Goal: Task Accomplishment & Management: Manage account settings

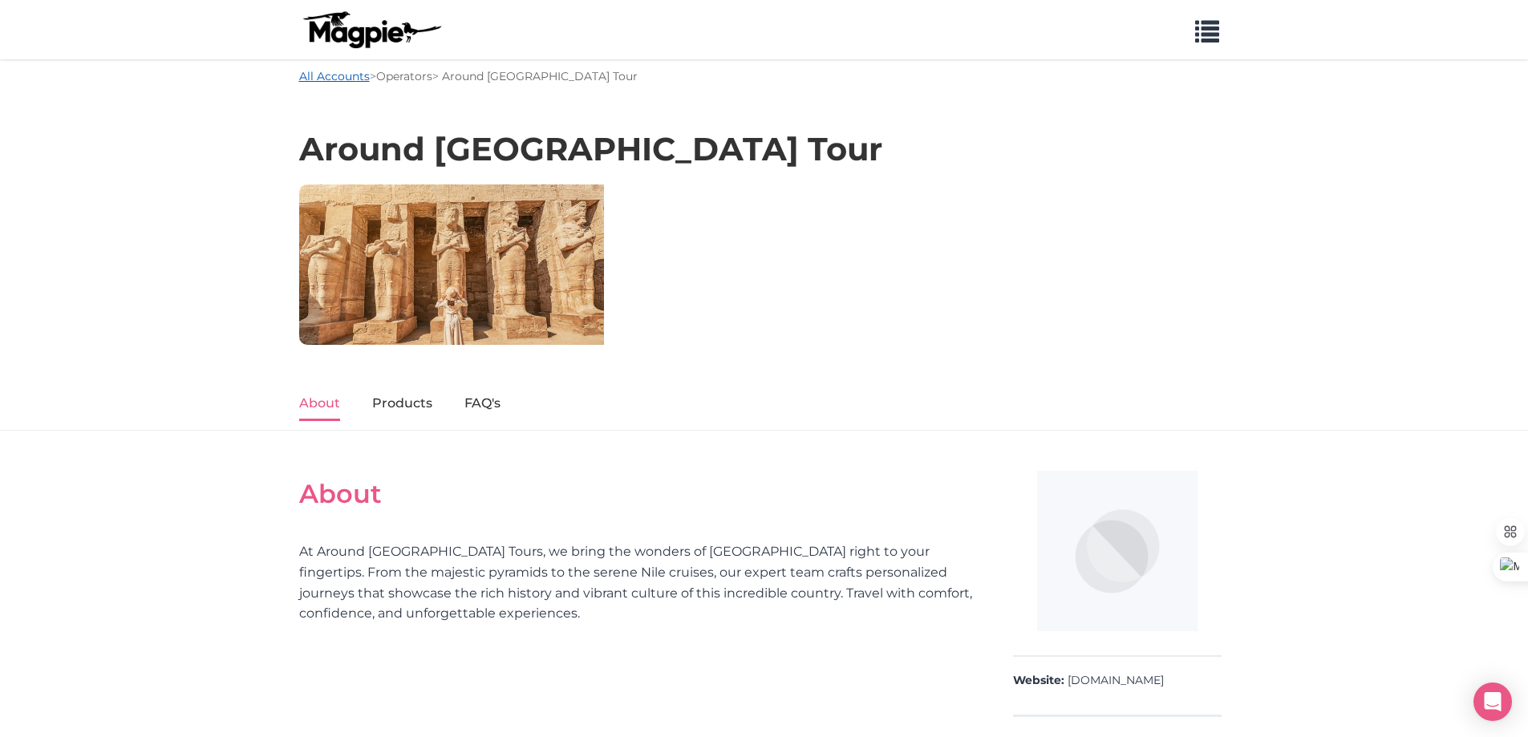
click at [362, 79] on link "All Accounts" at bounding box center [334, 76] width 71 height 14
click at [394, 76] on link "Operators" at bounding box center [404, 76] width 56 height 14
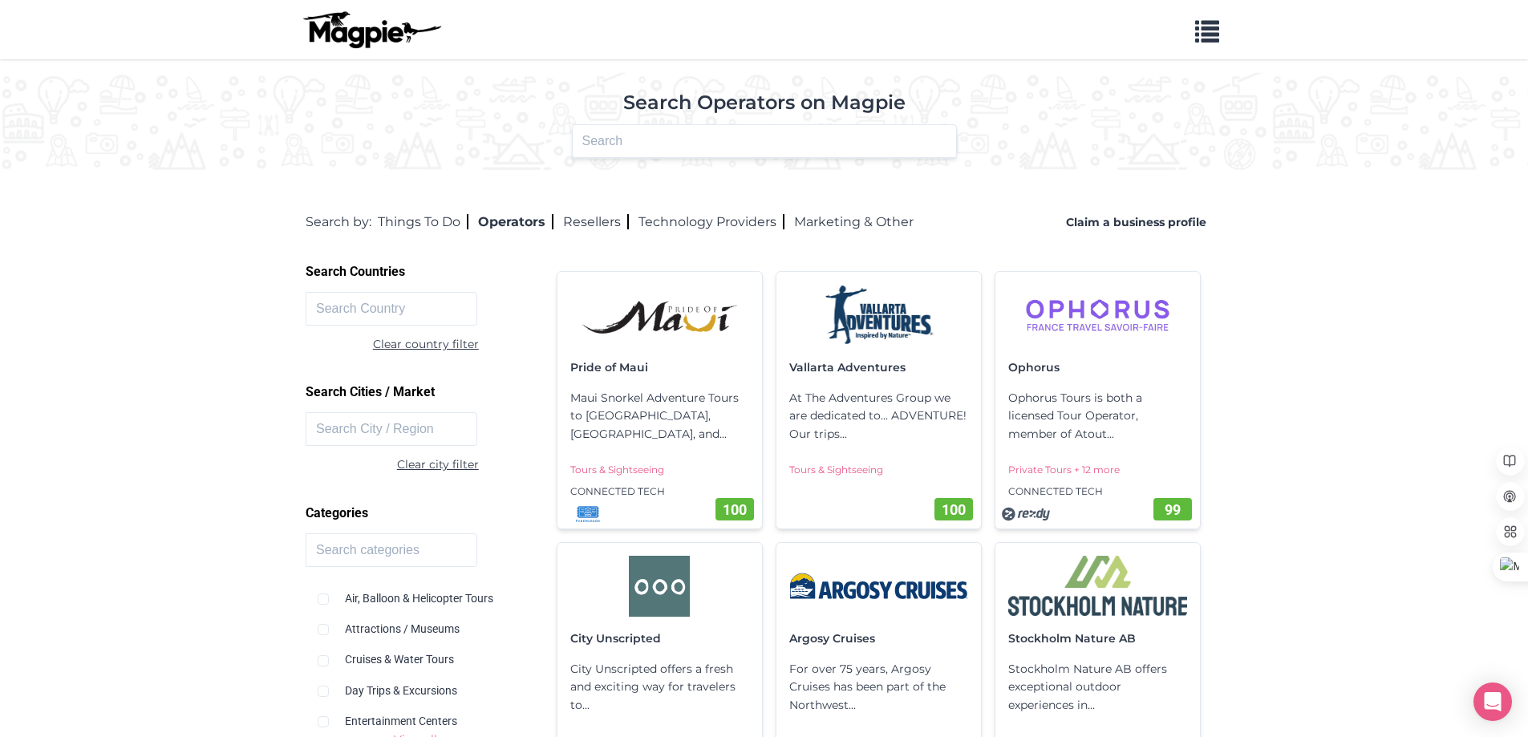
click at [343, 18] on img at bounding box center [371, 29] width 144 height 39
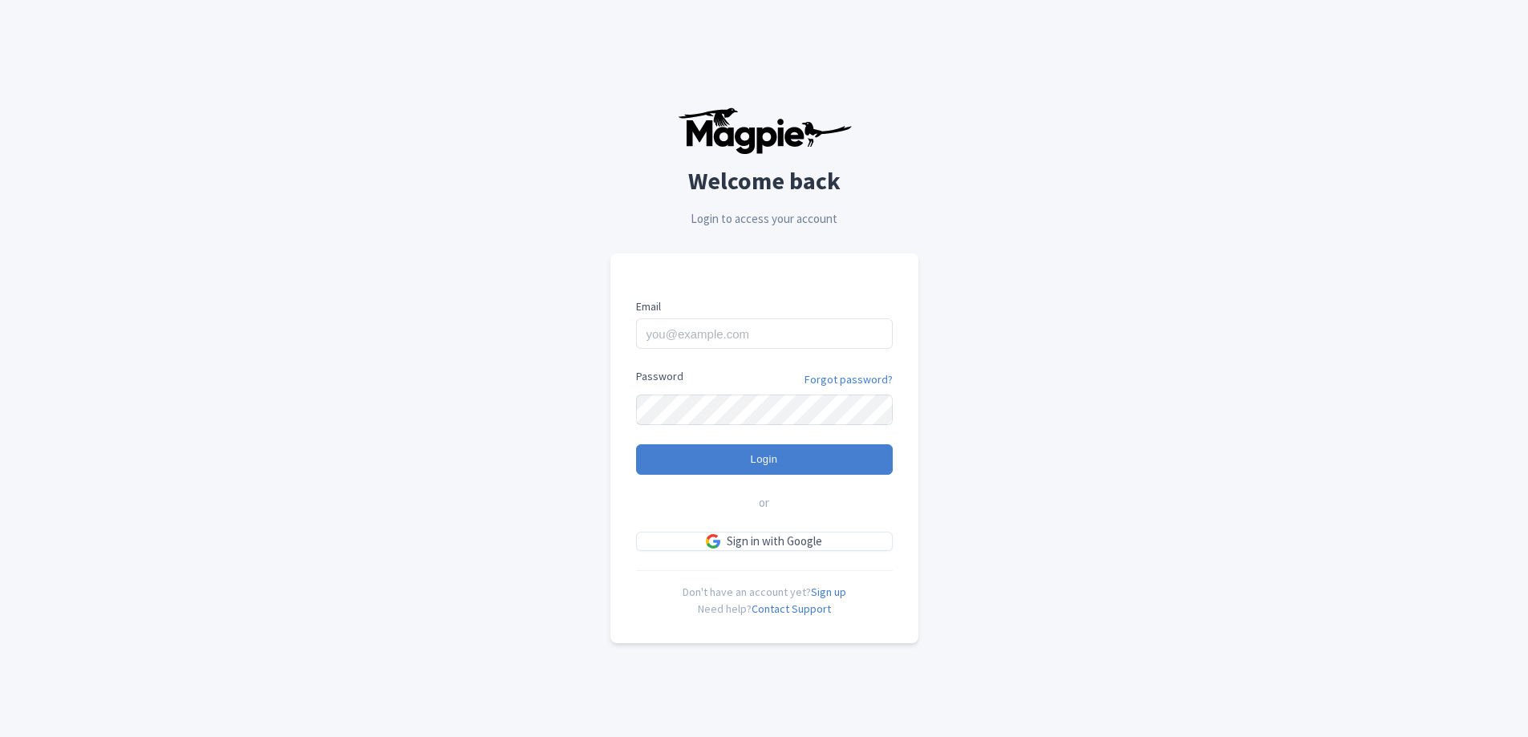
type input "[EMAIL_ADDRESS][DOMAIN_NAME]"
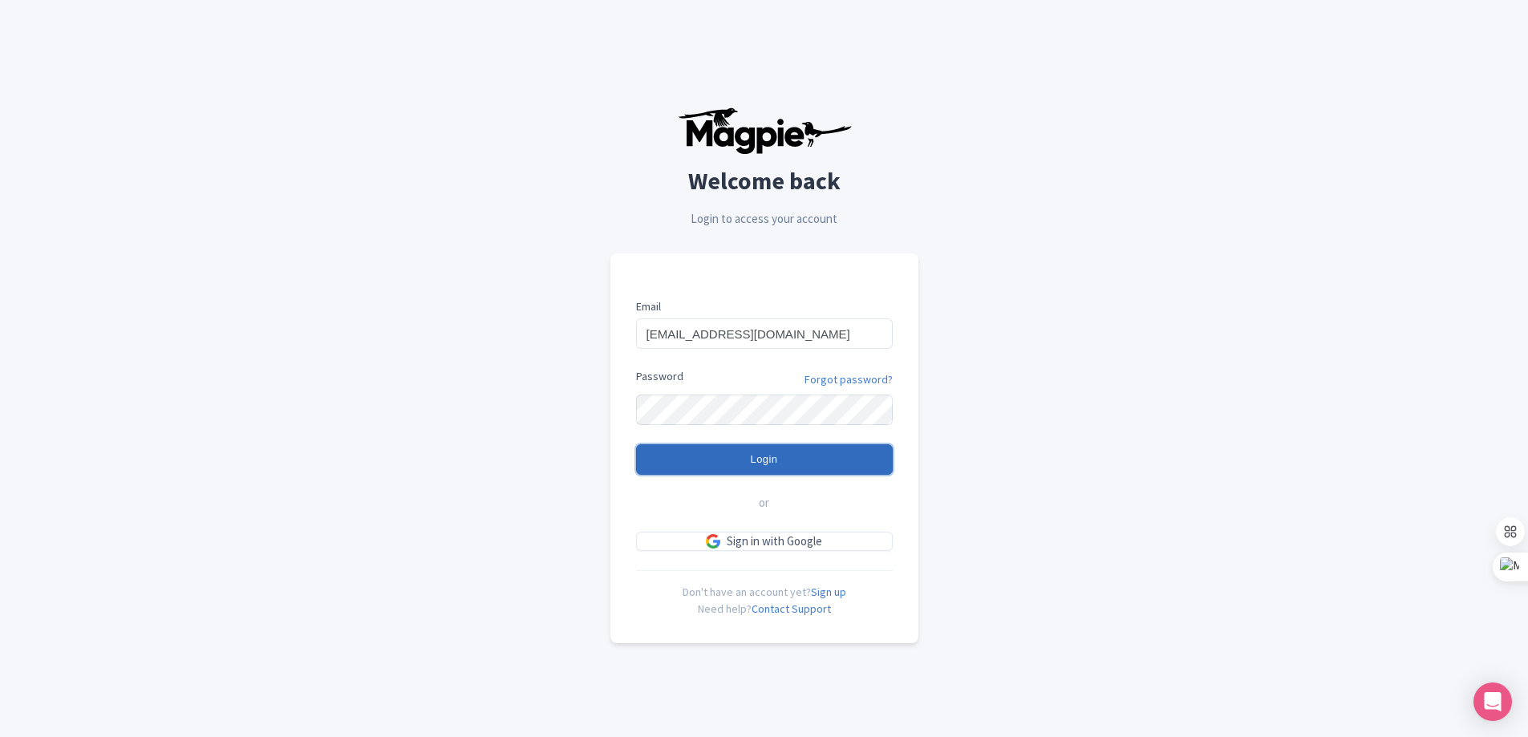
click at [721, 454] on input "Login" at bounding box center [764, 460] width 257 height 30
type input "Logging in..."
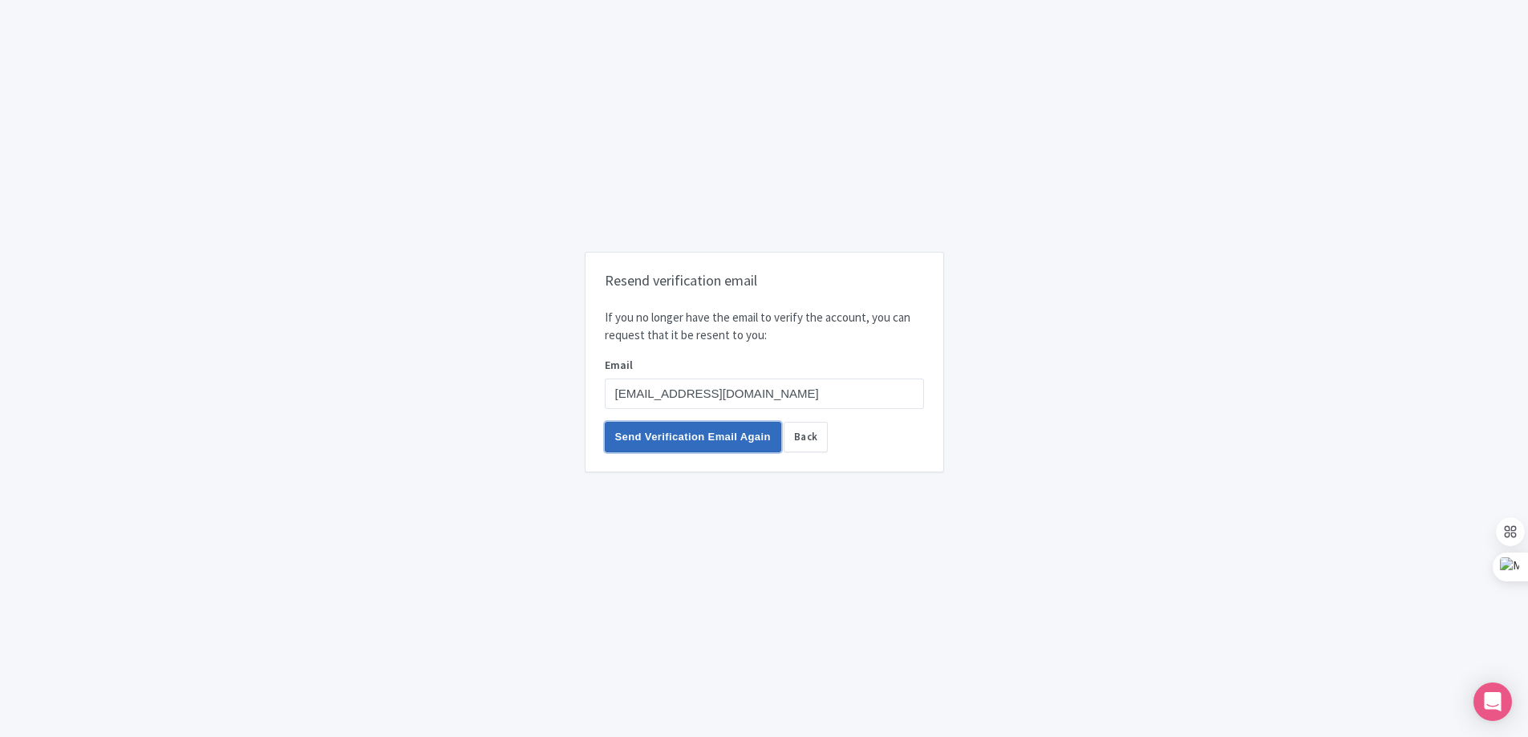
click at [688, 436] on input "Send Verification Email Again" at bounding box center [693, 437] width 177 height 30
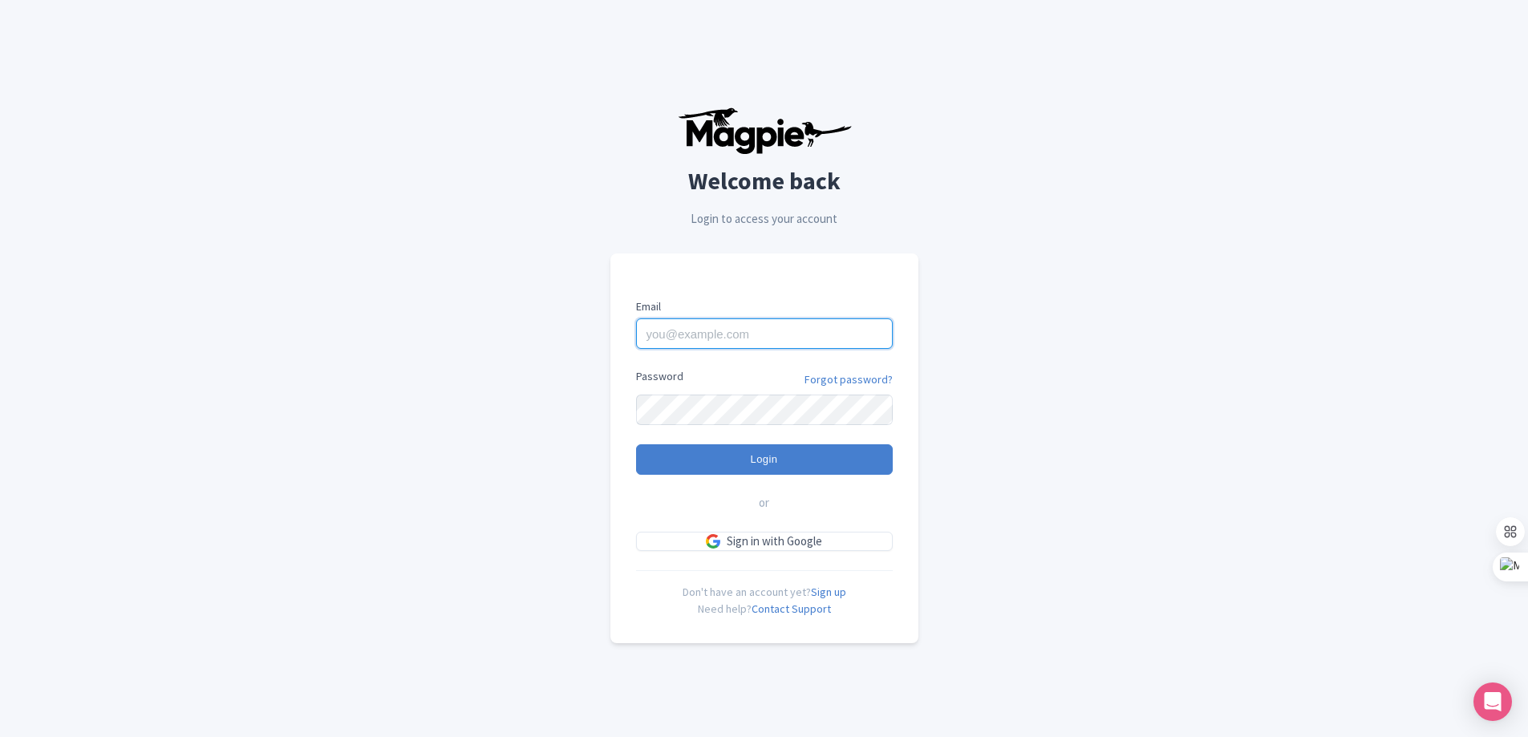
click at [753, 331] on input "Email" at bounding box center [764, 334] width 257 height 30
type input "[EMAIL_ADDRESS][DOMAIN_NAME]"
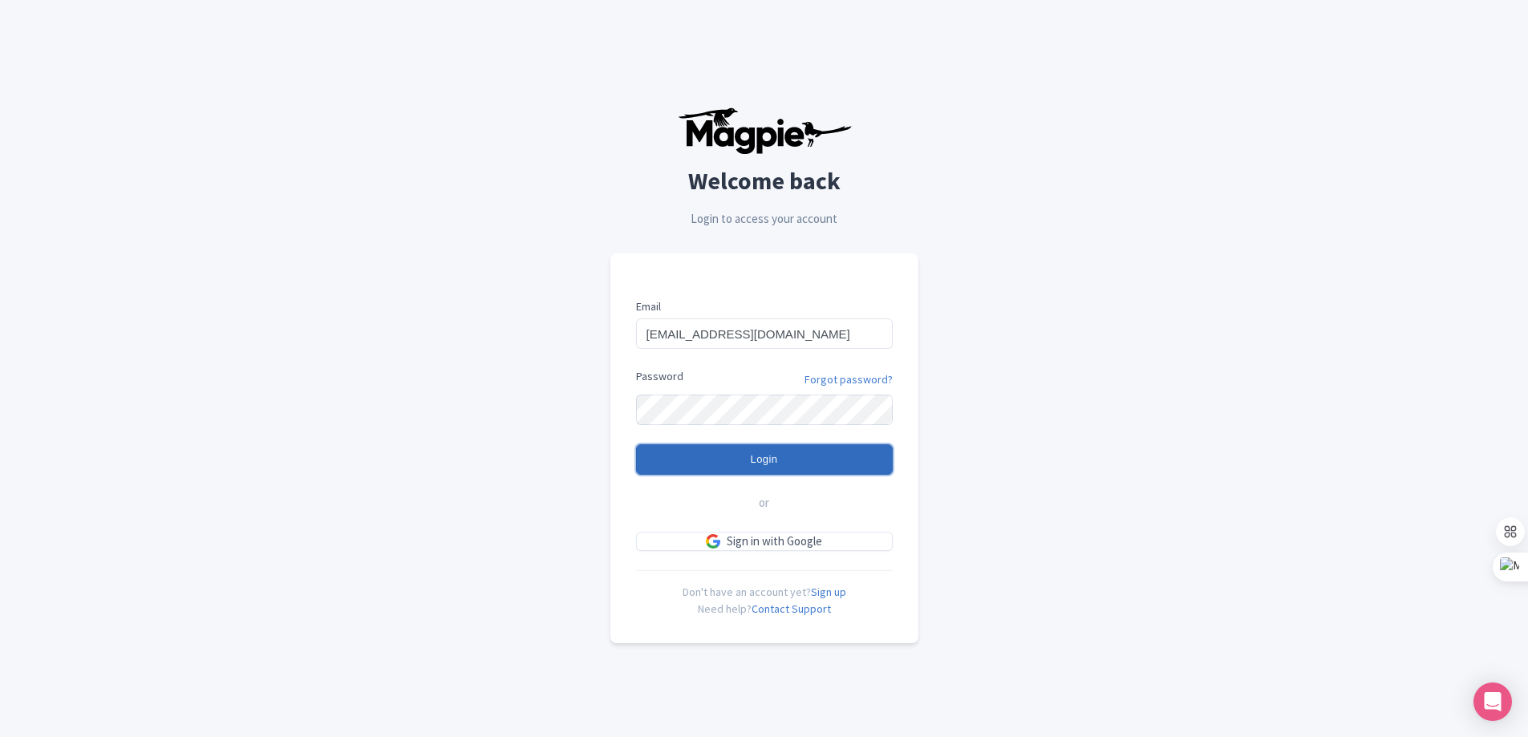
click at [680, 446] on input "Login" at bounding box center [764, 460] width 257 height 30
type input "Logging in..."
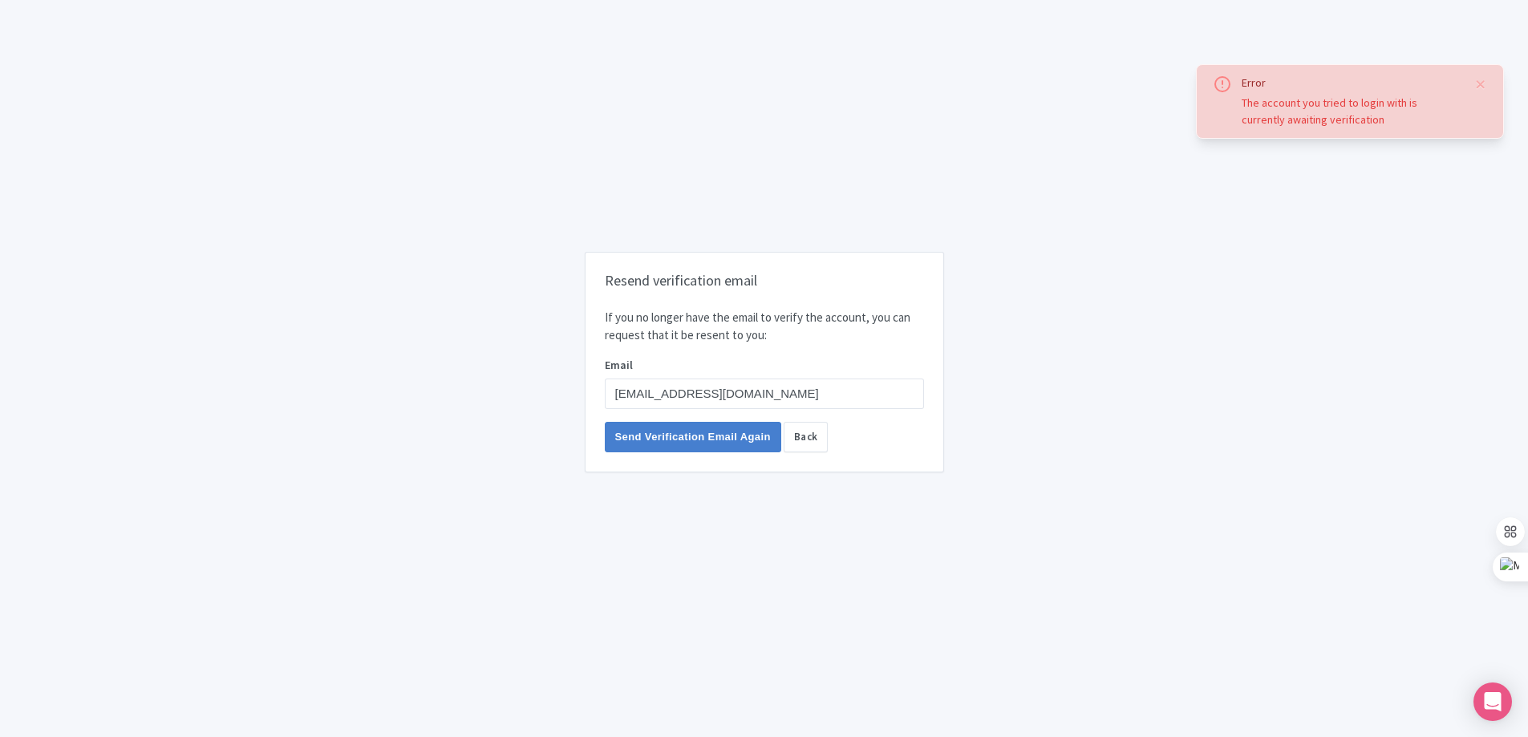
drag, startPoint x: 1355, startPoint y: 122, endPoint x: 1221, endPoint y: 87, distance: 138.4
click at [1221, 87] on div "Error The account you tried to login with is currently awaiting verification" at bounding box center [1350, 102] width 274 height 54
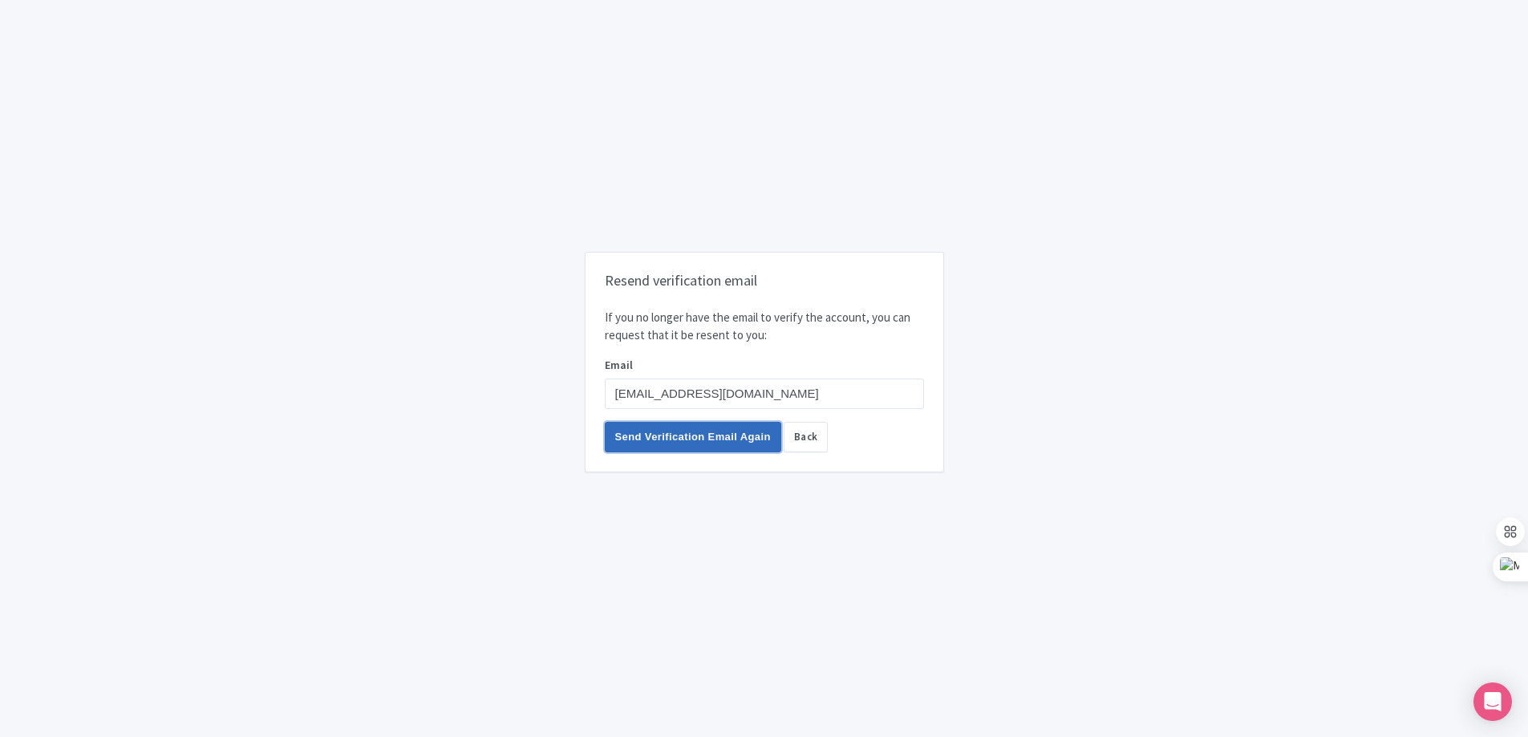
click at [706, 440] on input "Send Verification Email Again" at bounding box center [693, 437] width 177 height 30
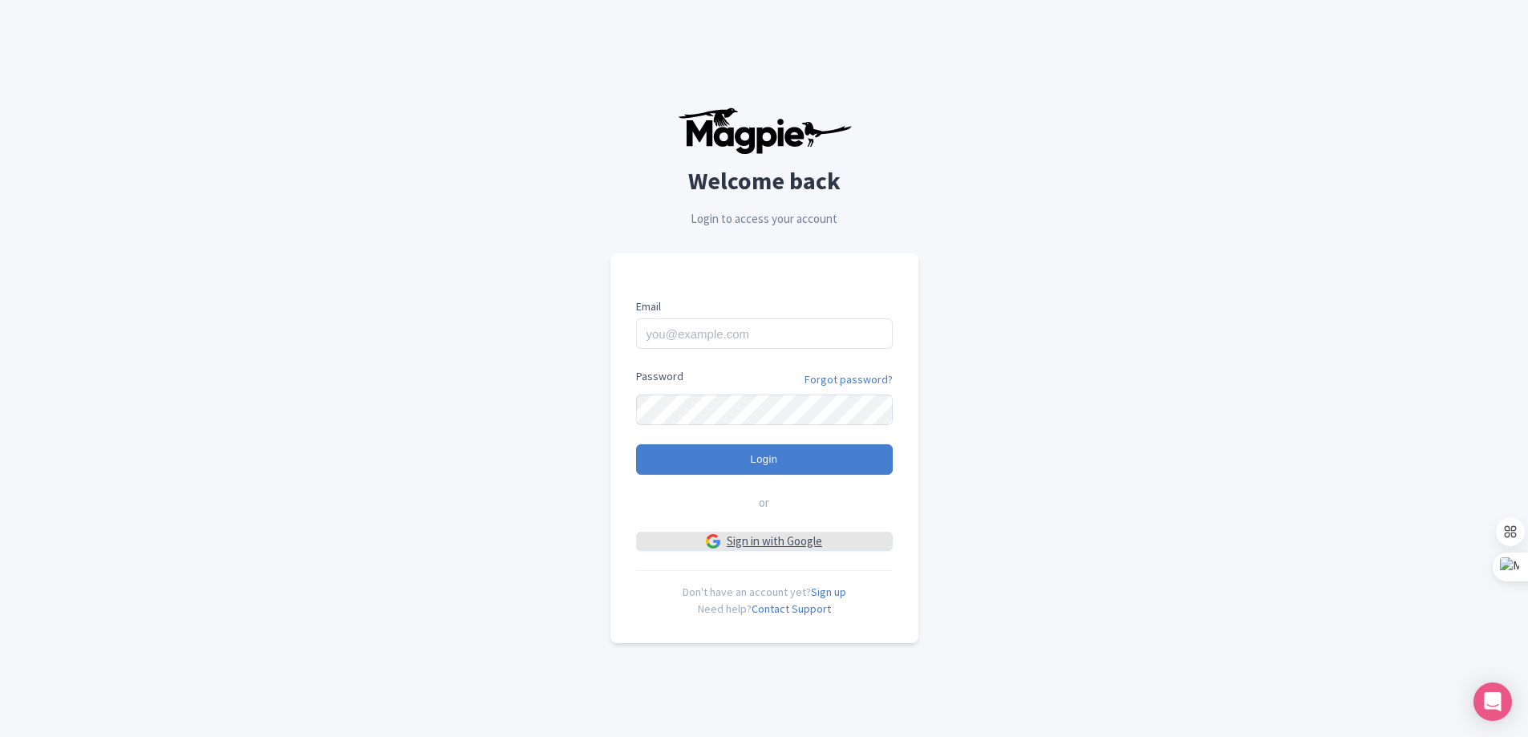
click at [829, 546] on link "Sign in with Google" at bounding box center [764, 542] width 257 height 20
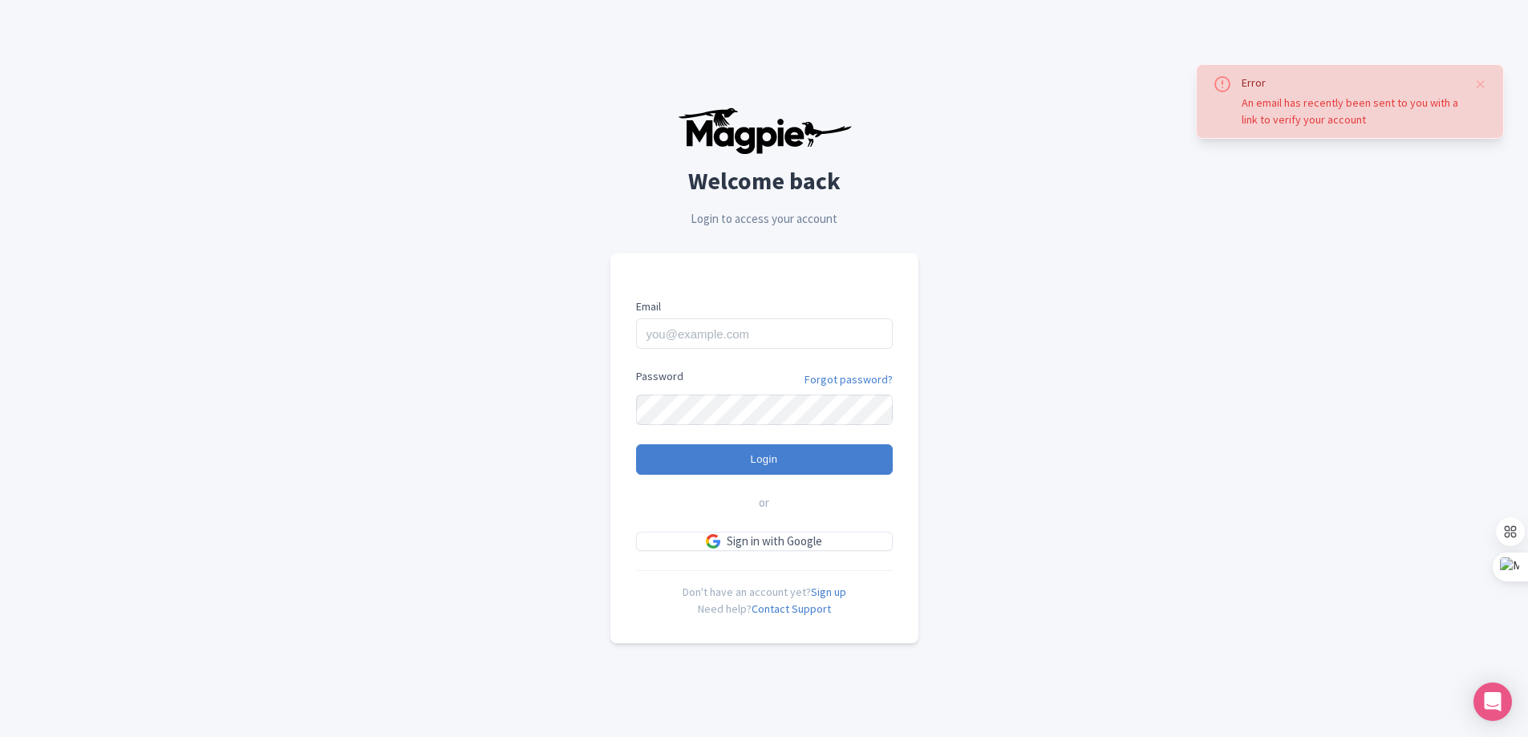
drag, startPoint x: 1382, startPoint y: 120, endPoint x: 1244, endPoint y: 95, distance: 139.4
click at [1244, 95] on div "An email has recently been sent to you with a link to verify your account" at bounding box center [1352, 112] width 220 height 34
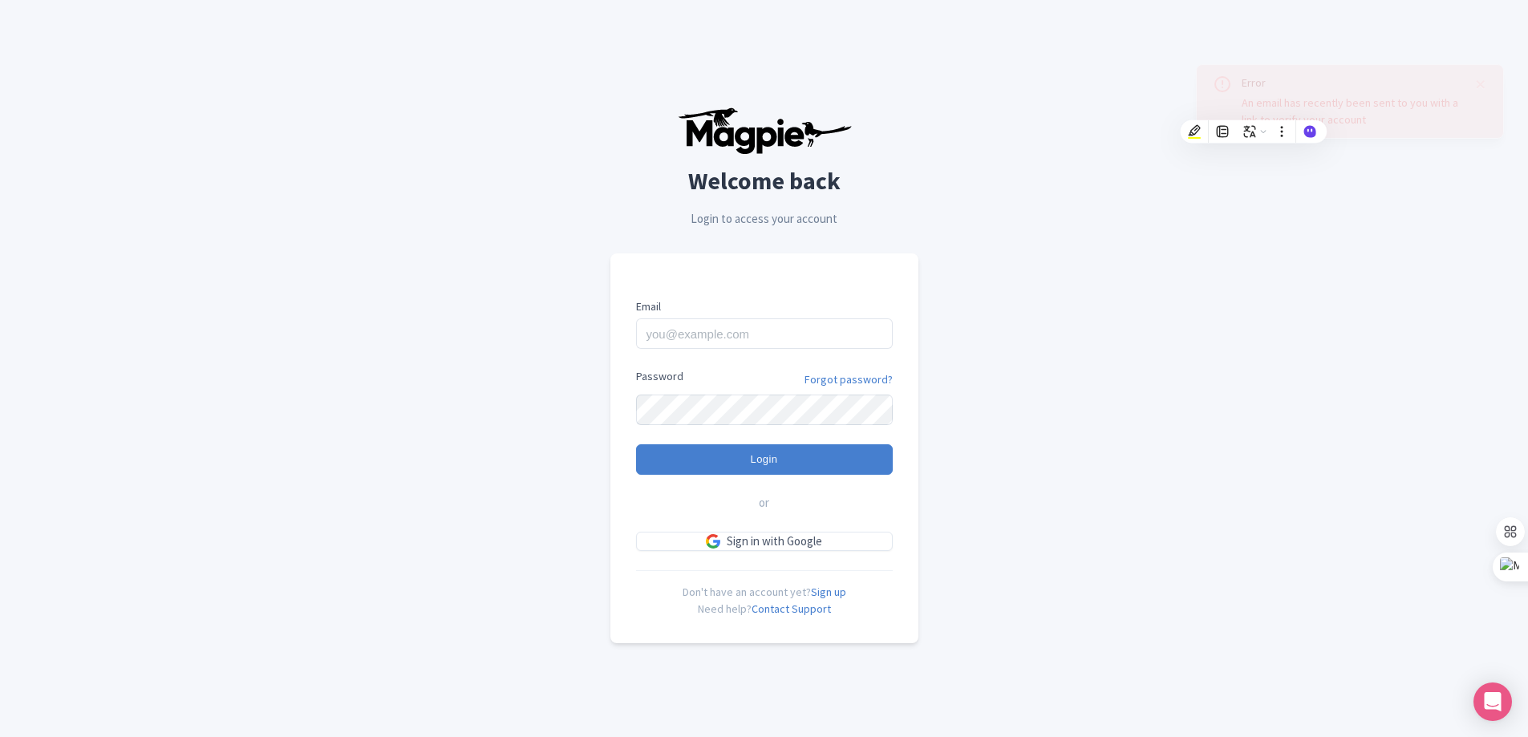
copy div "An email has recently been sent to you with a link to verify your account"
